Goal: Task Accomplishment & Management: Manage account settings

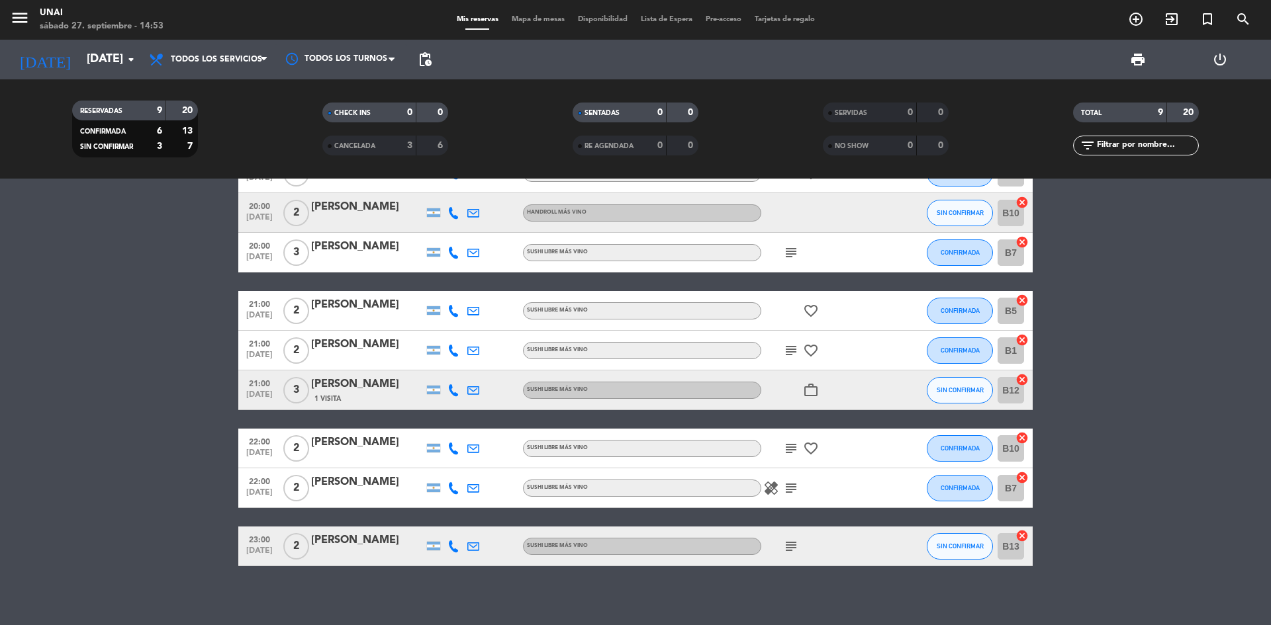
scroll to position [60, 0]
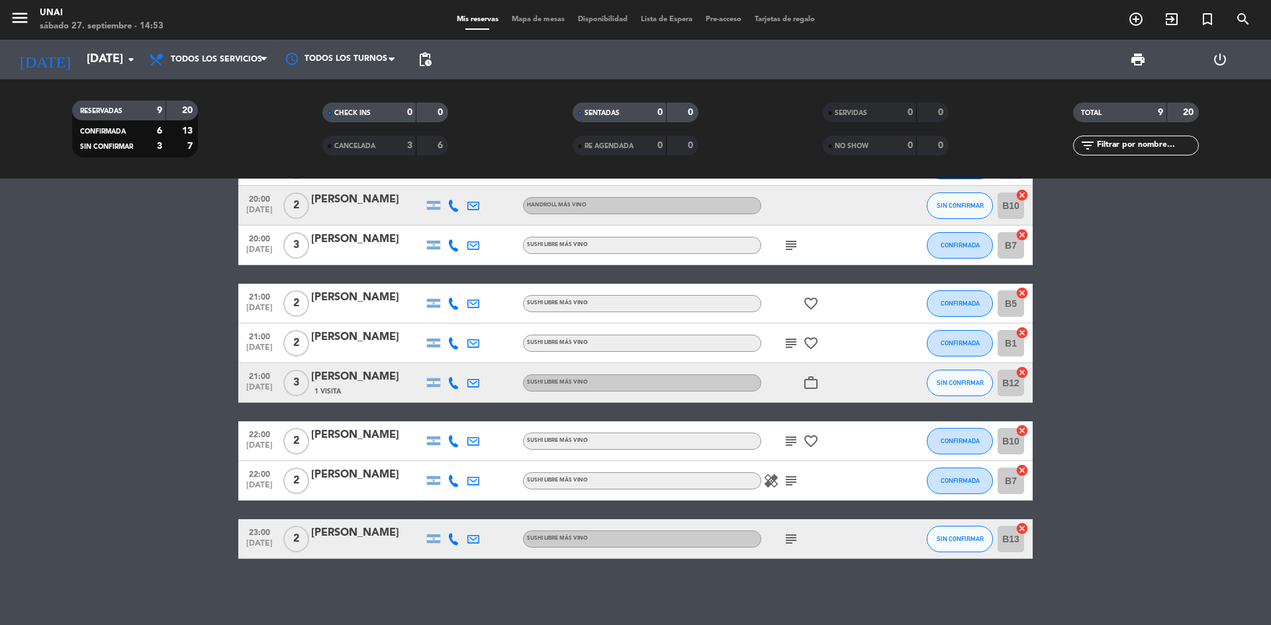
click at [453, 540] on icon at bounding box center [453, 539] width 12 height 12
click at [484, 521] on span at bounding box center [486, 517] width 11 height 11
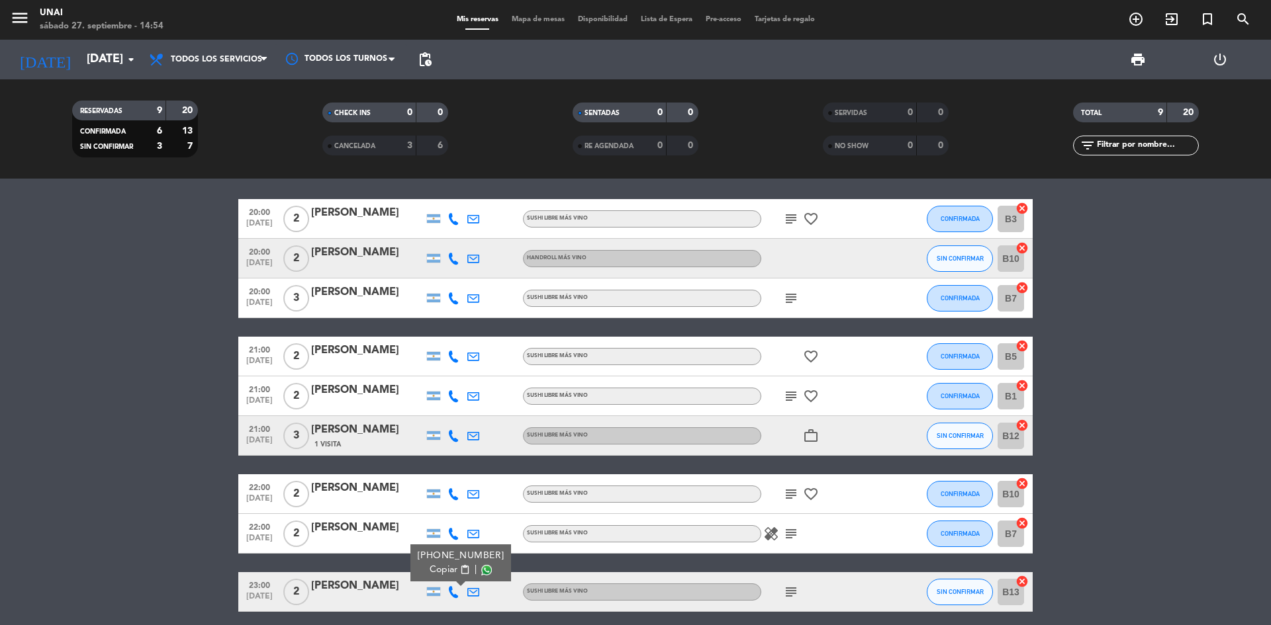
scroll to position [0, 0]
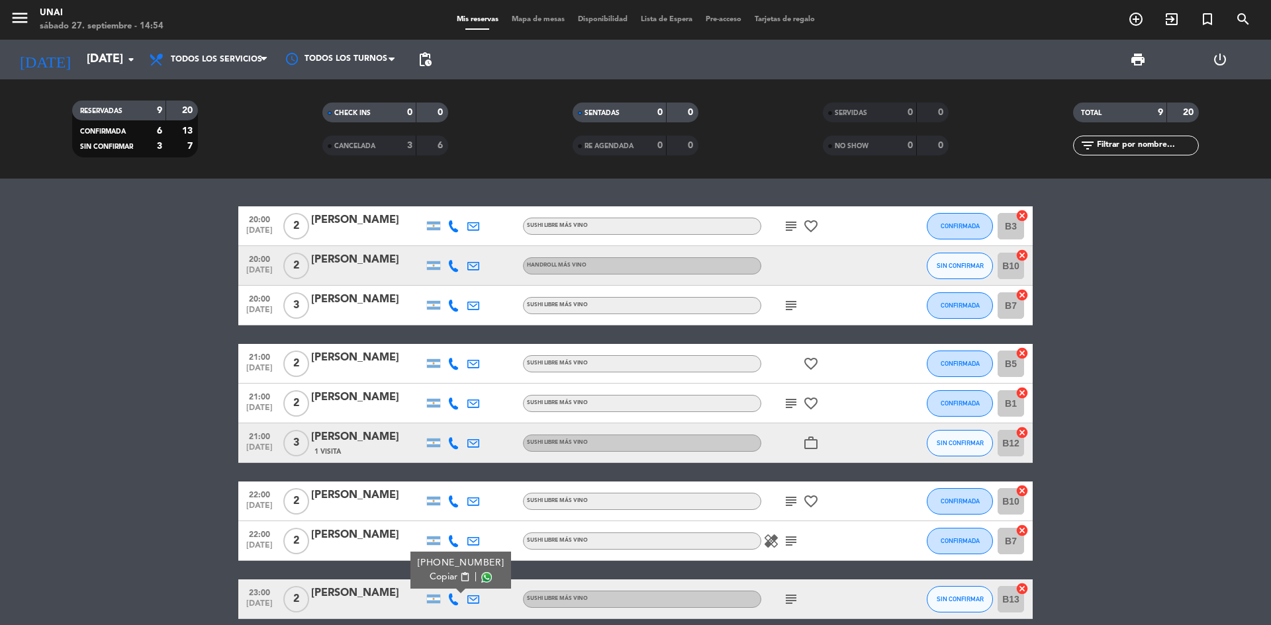
click at [789, 229] on icon "subject" at bounding box center [791, 226] width 16 height 16
click at [787, 311] on icon "subject" at bounding box center [791, 306] width 16 height 16
click at [788, 311] on icon "subject" at bounding box center [791, 306] width 16 height 16
click at [357, 365] on div "[PERSON_NAME]" at bounding box center [367, 357] width 112 height 17
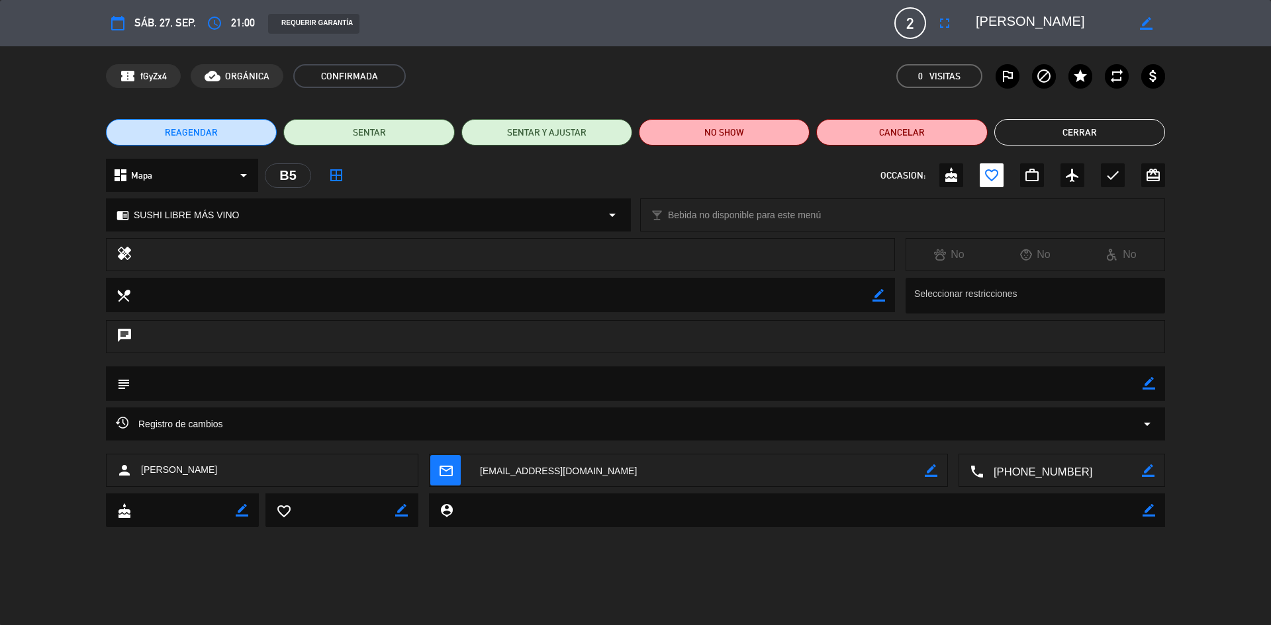
click at [1147, 387] on icon "border_color" at bounding box center [1148, 383] width 13 height 13
type textarea "10k"
click at [1147, 387] on icon at bounding box center [1148, 383] width 13 height 13
click at [1055, 140] on button "Cerrar" at bounding box center [1079, 132] width 171 height 26
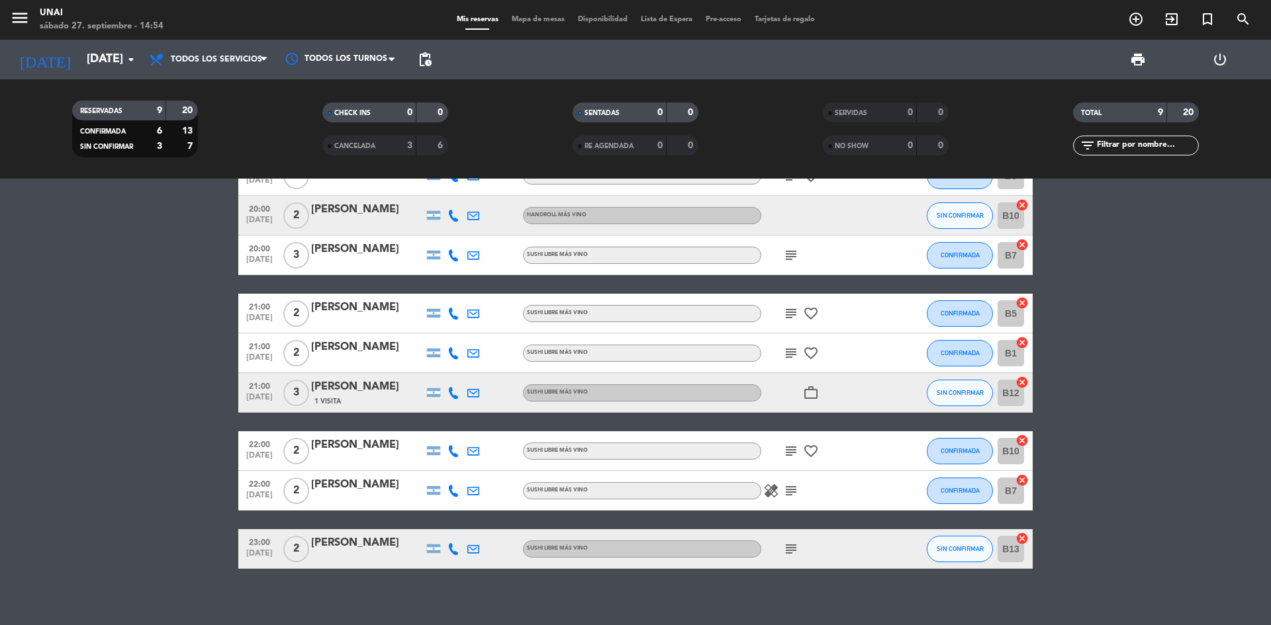
scroll to position [60, 0]
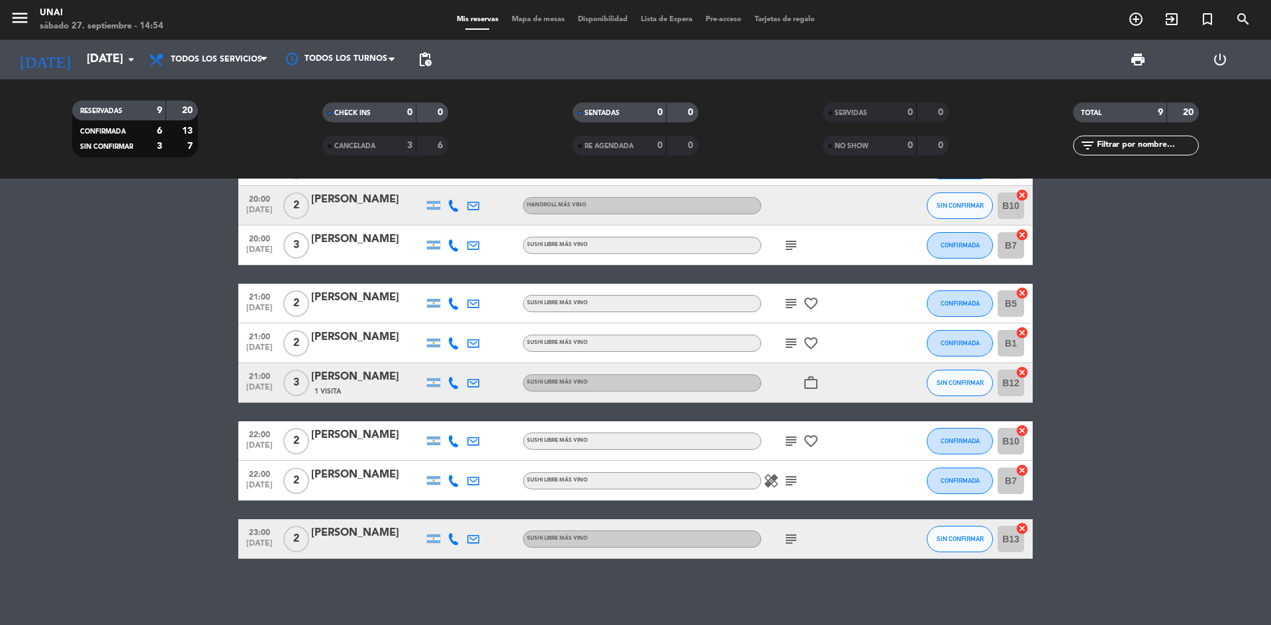
click at [789, 545] on icon "subject" at bounding box center [791, 539] width 16 height 16
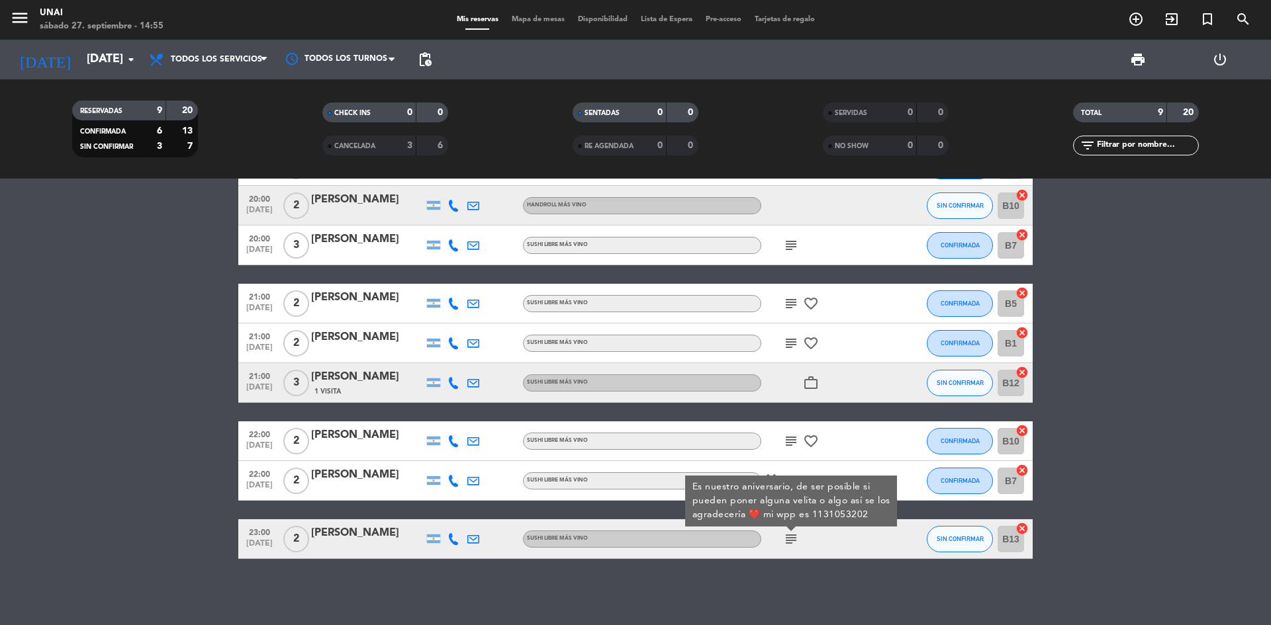
click at [797, 567] on div "20:00 [DATE] 2 [PERSON_NAME] SUSHI LIBRE MÁS VINO subject favorite_border CONFI…" at bounding box center [635, 402] width 1271 height 447
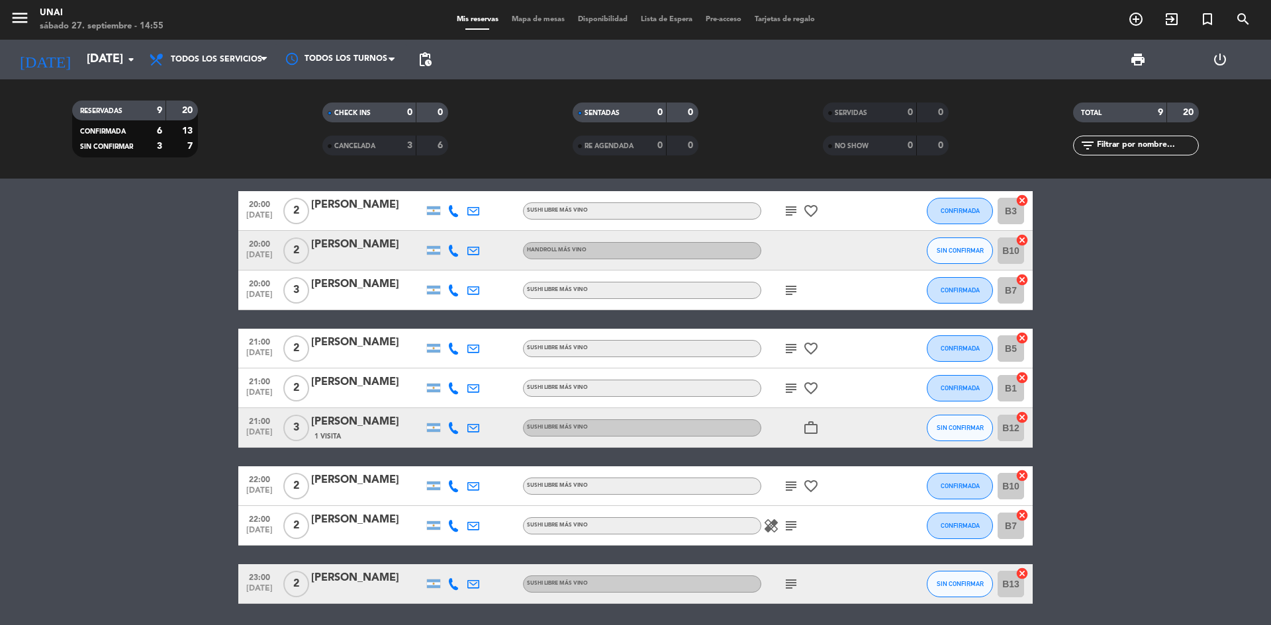
scroll to position [0, 0]
